Goal: Share content

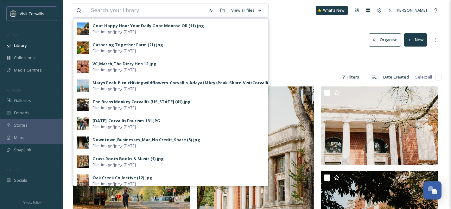
type input "h"
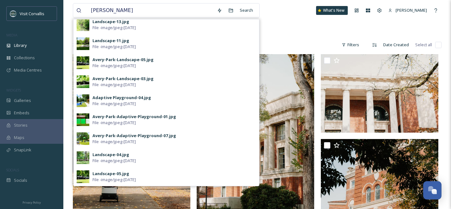
scroll to position [33, 0]
drag, startPoint x: 106, startPoint y: 10, endPoint x: 90, endPoint y: 10, distance: 15.5
click at [90, 10] on input "[PERSON_NAME]" at bounding box center [151, 10] width 126 height 14
type input "historic"
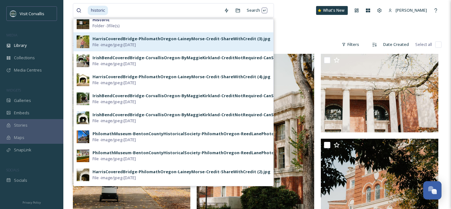
scroll to position [0, 0]
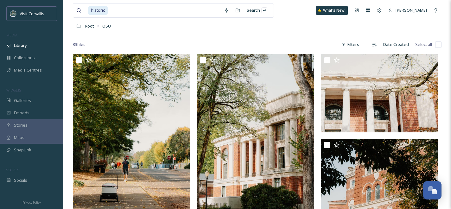
click at [294, 12] on div "historic Search What's New [PERSON_NAME]" at bounding box center [257, 10] width 369 height 21
click at [192, 13] on input at bounding box center [165, 10] width 112 height 14
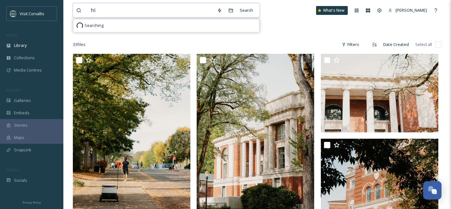
type input "h"
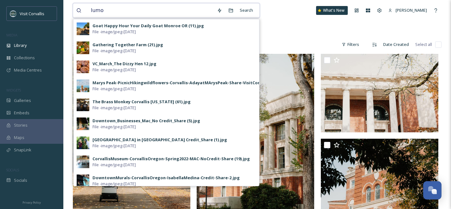
type input "lumos"
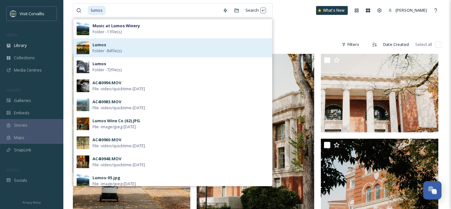
click at [109, 48] on span "Folder - 84 file(s)" at bounding box center [106, 51] width 29 height 6
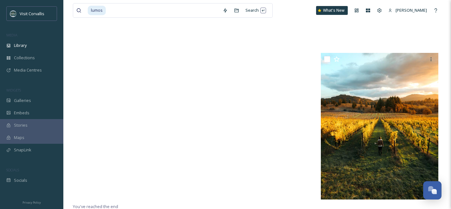
scroll to position [2817, 0]
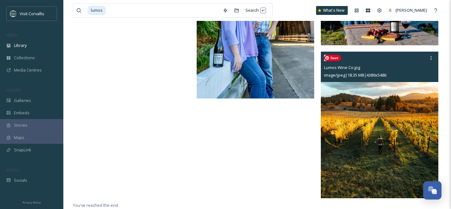
click at [359, 99] on img at bounding box center [379, 125] width 117 height 147
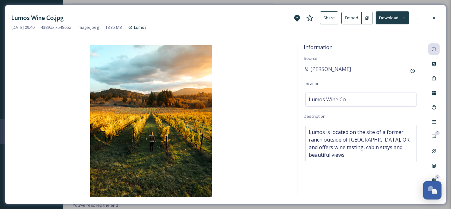
click at [326, 18] on button "Share" at bounding box center [329, 17] width 18 height 13
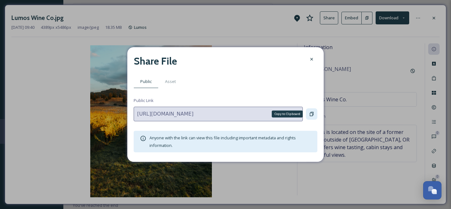
click at [312, 113] on icon at bounding box center [312, 114] width 4 height 4
click at [311, 58] on icon at bounding box center [311, 59] width 5 height 5
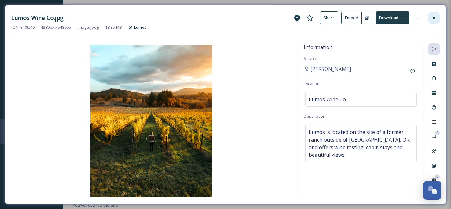
click at [434, 19] on icon at bounding box center [433, 18] width 5 height 5
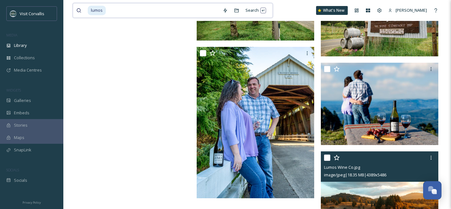
click at [153, 9] on input at bounding box center [162, 10] width 113 height 14
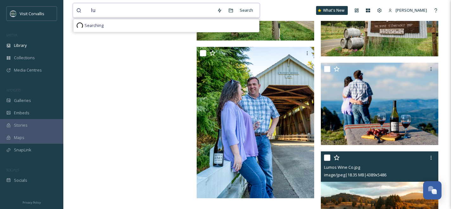
type input "l"
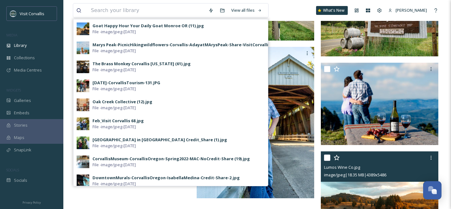
click at [285, 12] on div "View all files Goat Happy Hour Your Daily Goat [GEOGRAPHIC_DATA] [GEOGRAPHIC_DA…" at bounding box center [257, 10] width 369 height 21
